Goal: Task Accomplishment & Management: Manage account settings

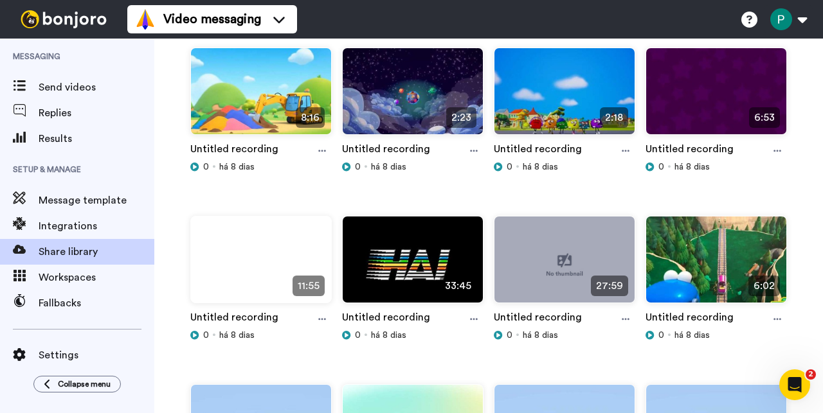
scroll to position [5860, 0]
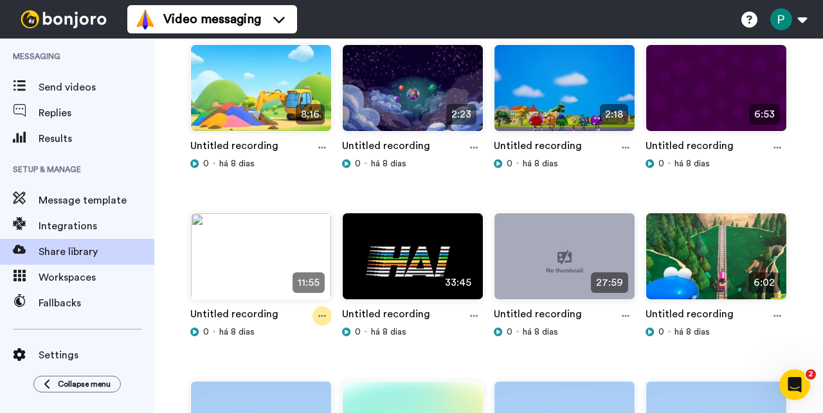
click at [323, 320] on icon at bounding box center [322, 316] width 8 height 9
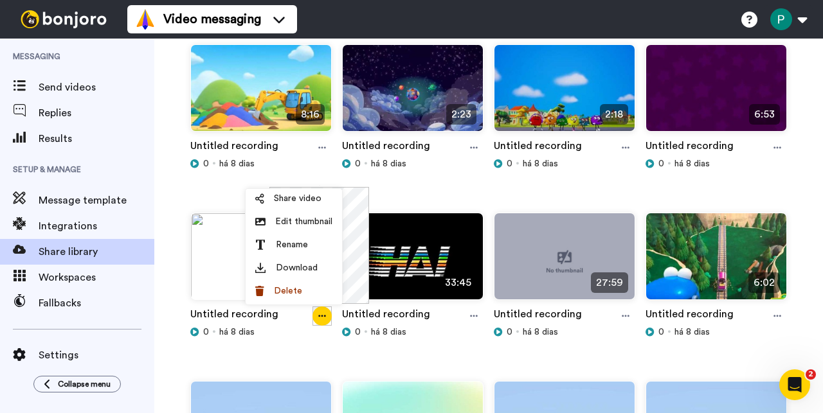
click at [801, 243] on div "Share Library Upload Video Install chrome recorder Create screen recordings and…" at bounding box center [488, 226] width 669 height 375
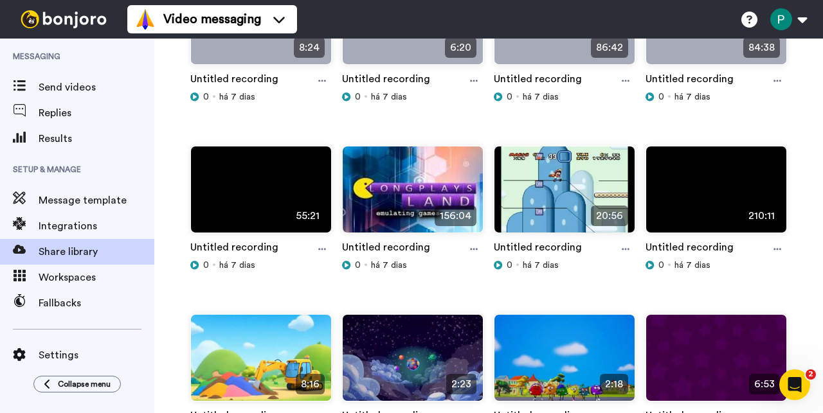
scroll to position [5914, 0]
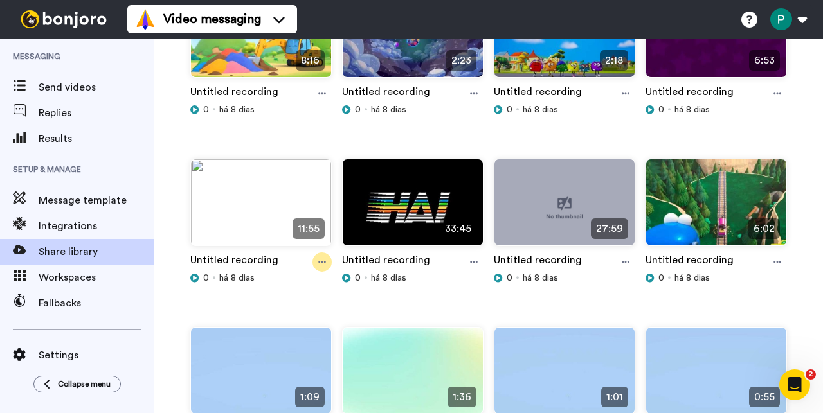
click at [318, 265] on icon at bounding box center [322, 262] width 8 height 9
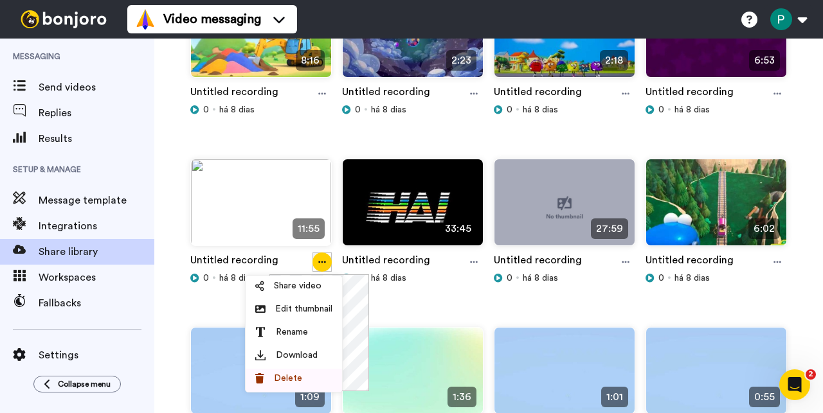
click at [300, 376] on span "Delete" at bounding box center [288, 378] width 28 height 13
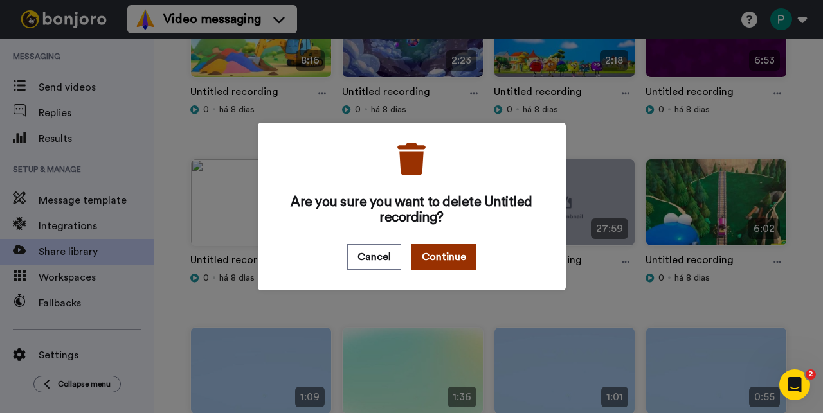
click at [440, 267] on button "Continue" at bounding box center [444, 257] width 65 height 26
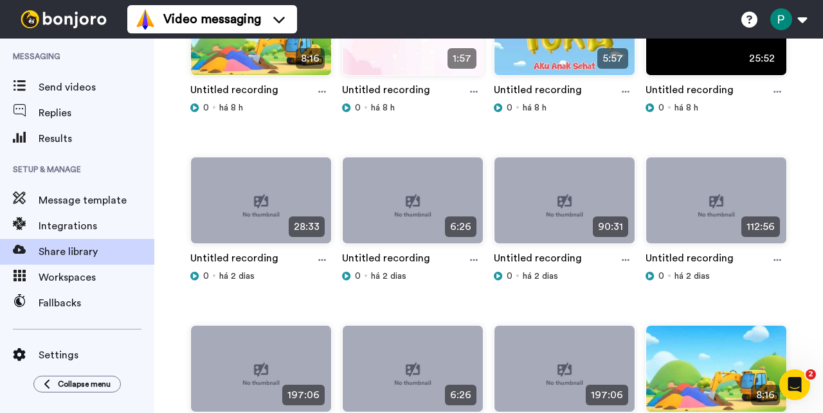
scroll to position [0, 0]
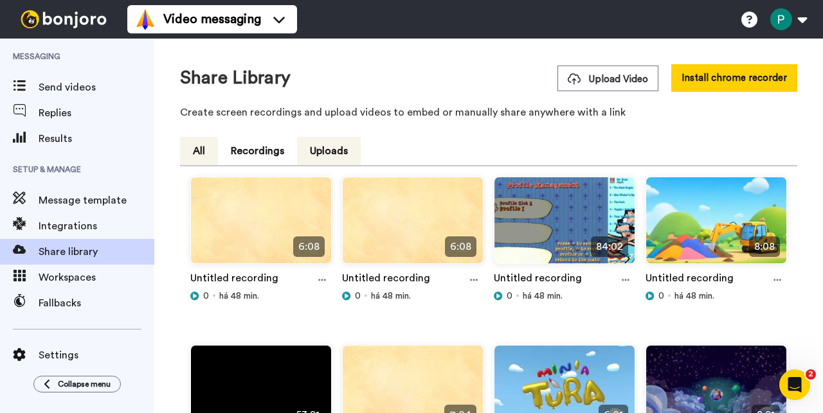
click at [192, 156] on button "All" at bounding box center [199, 151] width 38 height 28
